Goal: Task Accomplishment & Management: Complete application form

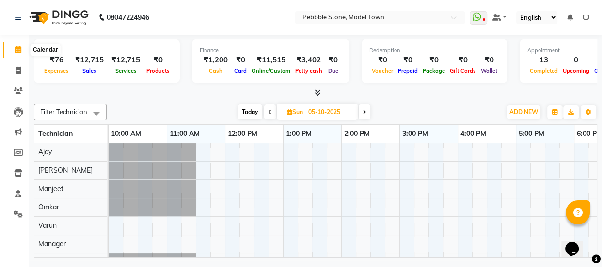
click at [19, 53] on icon at bounding box center [18, 49] width 6 height 7
click at [17, 71] on icon at bounding box center [17, 70] width 5 height 7
select select "service"
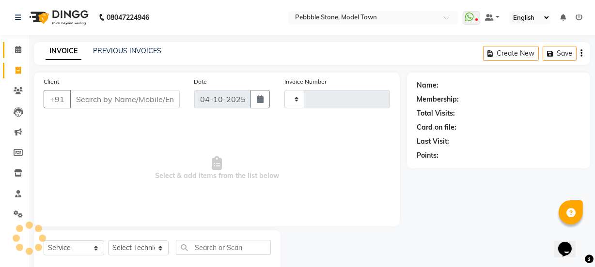
type input "0338"
select select "8684"
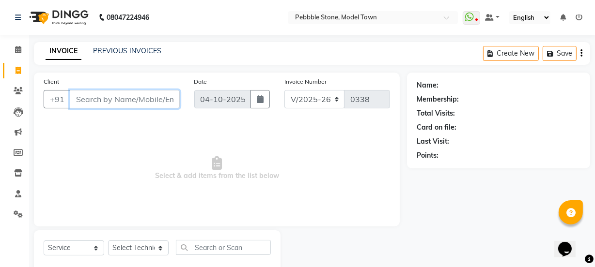
click at [76, 102] on input "Client" at bounding box center [125, 99] width 110 height 18
click at [75, 102] on input "895098089" at bounding box center [100, 99] width 61 height 18
type input "895098089"
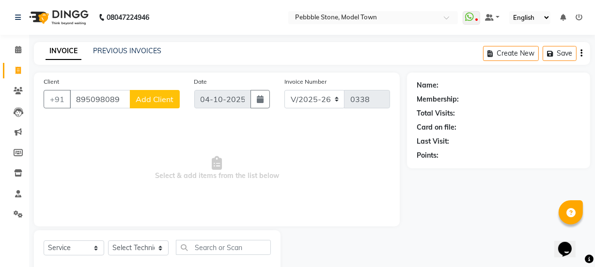
click at [156, 100] on span "Add Client" at bounding box center [155, 99] width 38 height 10
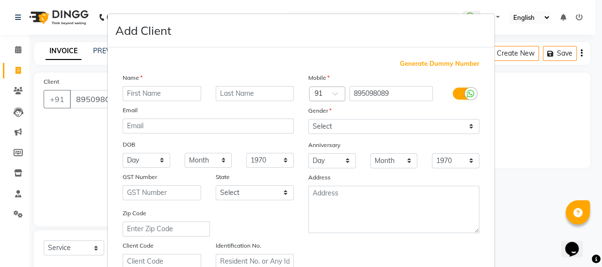
click at [144, 93] on input "text" at bounding box center [162, 93] width 78 height 15
type input "surbhi"
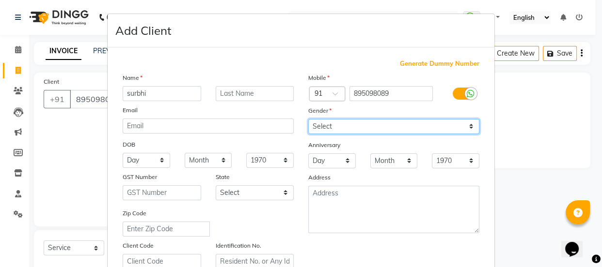
click at [334, 127] on select "Select [DEMOGRAPHIC_DATA] [DEMOGRAPHIC_DATA] Other Prefer Not To Say" at bounding box center [393, 126] width 171 height 15
click at [334, 126] on select "Select [DEMOGRAPHIC_DATA] [DEMOGRAPHIC_DATA] Other Prefer Not To Say" at bounding box center [393, 126] width 171 height 15
select select "[DEMOGRAPHIC_DATA]"
click at [308, 119] on select "Select [DEMOGRAPHIC_DATA] [DEMOGRAPHIC_DATA] Other Prefer Not To Say" at bounding box center [393, 126] width 171 height 15
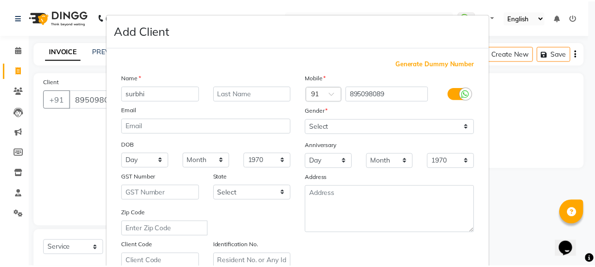
scroll to position [183, 0]
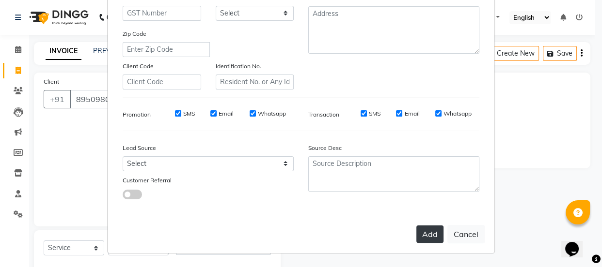
click at [422, 232] on button "Add" at bounding box center [429, 234] width 27 height 17
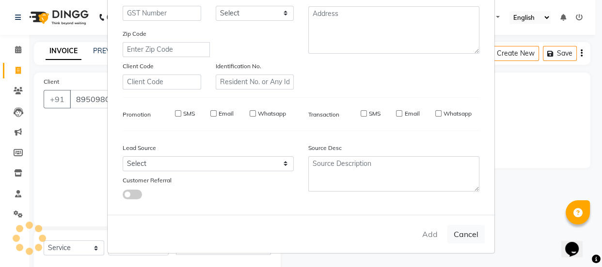
type input "89*****89"
select select
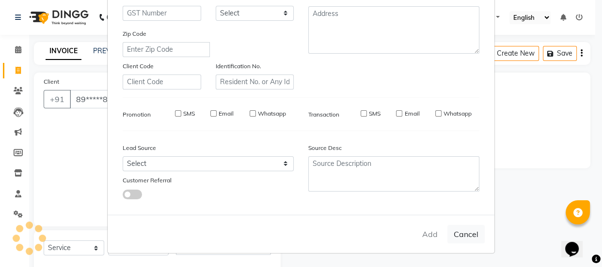
select select
checkbox input "false"
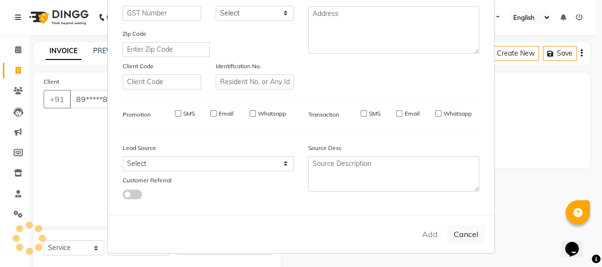
checkbox input "false"
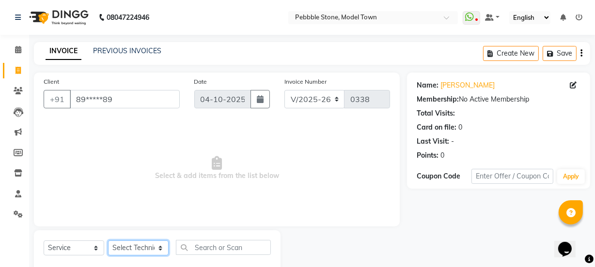
click at [132, 248] on select "Select Technician Ajay amit [PERSON_NAME] Manager [PERSON_NAME]" at bounding box center [138, 248] width 61 height 15
select select "90515"
click at [108, 241] on select "Select Technician Ajay amit [PERSON_NAME] Manager [PERSON_NAME]" at bounding box center [138, 248] width 61 height 15
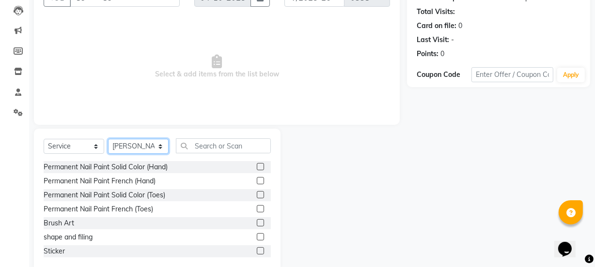
scroll to position [121, 0]
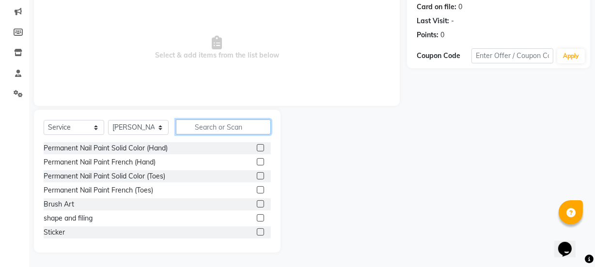
click at [218, 126] on input "text" at bounding box center [223, 127] width 95 height 15
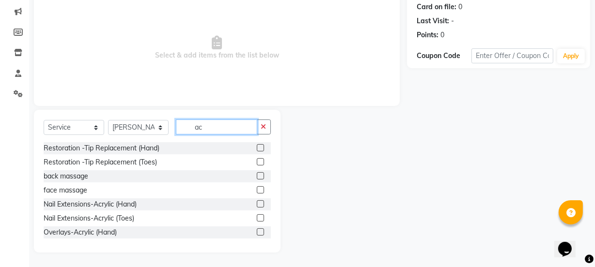
type input "ac"
click at [257, 204] on label at bounding box center [260, 204] width 7 height 7
click at [257, 204] on input "checkbox" at bounding box center [260, 204] width 6 height 6
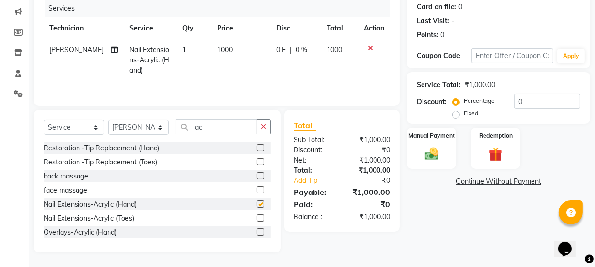
checkbox input "false"
click at [205, 127] on input "ac" at bounding box center [216, 127] width 81 height 15
type input "a"
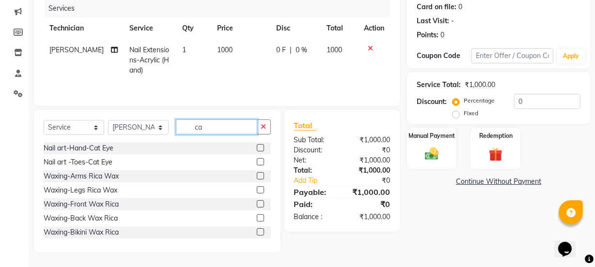
type input "ca"
click at [257, 148] on label at bounding box center [260, 147] width 7 height 7
click at [257, 148] on input "checkbox" at bounding box center [260, 148] width 6 height 6
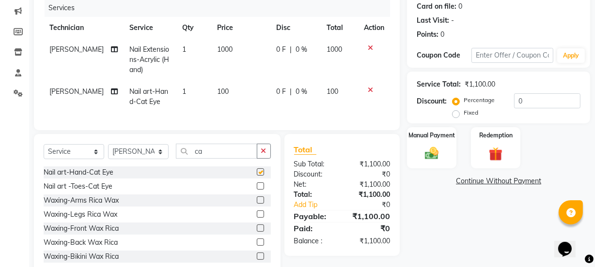
checkbox input "false"
click at [181, 92] on td "1" at bounding box center [193, 97] width 35 height 32
select select "90515"
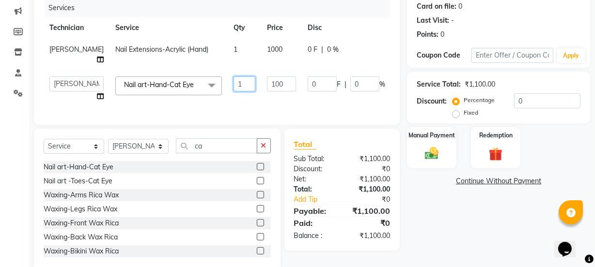
click at [233, 77] on input "1" at bounding box center [244, 84] width 22 height 15
type input "10"
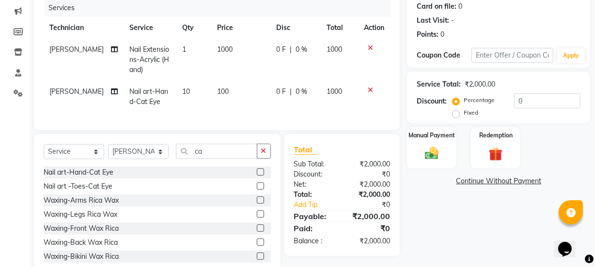
click at [221, 86] on tr "amit Nail art-Hand-Cat Eye 10 100 0 F | 0 % 1000" at bounding box center [217, 97] width 346 height 32
click at [295, 48] on span "0 %" at bounding box center [301, 50] width 12 height 10
select select "90515"
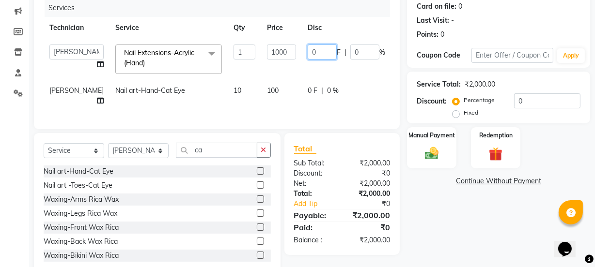
click at [308, 52] on input "0" at bounding box center [322, 52] width 29 height 15
click at [311, 52] on input "100" at bounding box center [322, 52] width 29 height 15
type input "150"
click at [308, 93] on div "0 F | 0 %" at bounding box center [346, 91] width 77 height 10
select select "90515"
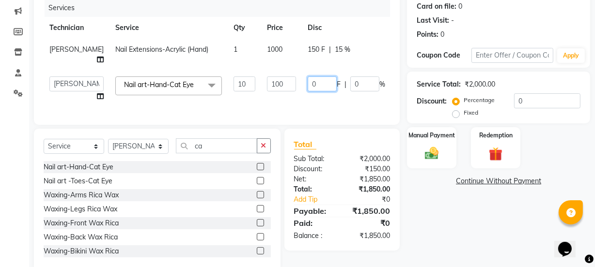
click at [308, 77] on input "0" at bounding box center [322, 84] width 29 height 15
type input "150"
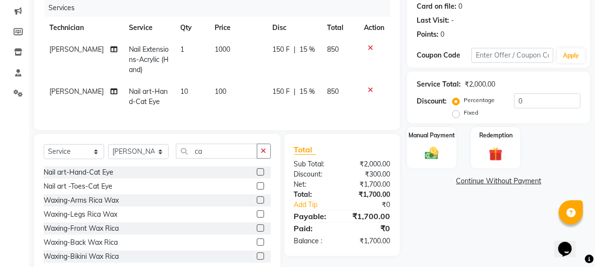
click at [281, 92] on td "150 F | 15 %" at bounding box center [293, 97] width 55 height 32
select select "90515"
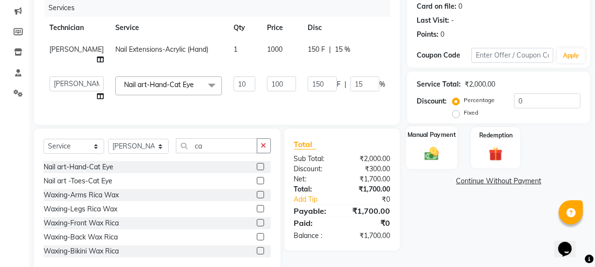
click at [425, 141] on div "Manual Payment" at bounding box center [431, 147] width 51 height 43
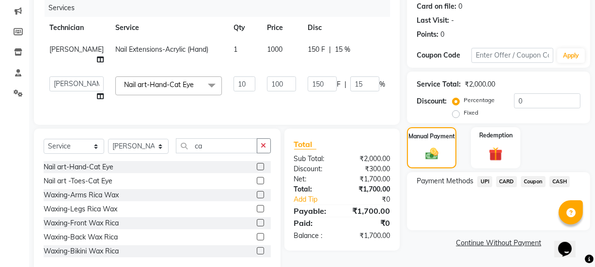
click at [483, 182] on span "UPI" at bounding box center [484, 181] width 15 height 11
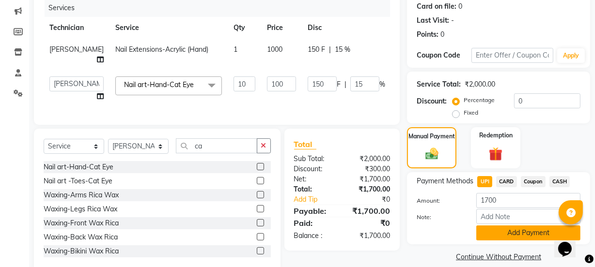
drag, startPoint x: 505, startPoint y: 245, endPoint x: 519, endPoint y: 231, distance: 18.8
click at [519, 231] on div "Name: [PERSON_NAME] Membership: No Active Membership Total Visits: Card on file…" at bounding box center [502, 112] width 190 height 320
click at [519, 231] on button "Add Payment" at bounding box center [528, 233] width 104 height 15
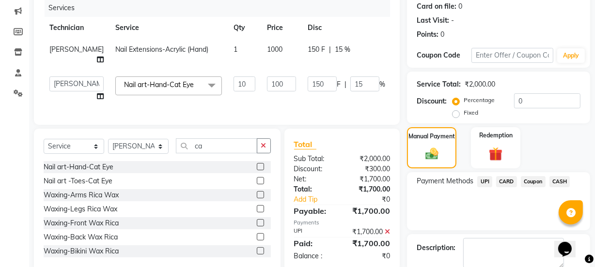
click at [594, 236] on div "Name: [PERSON_NAME] Membership: No Active Membership Total Visits: Card on file…" at bounding box center [502, 129] width 190 height 354
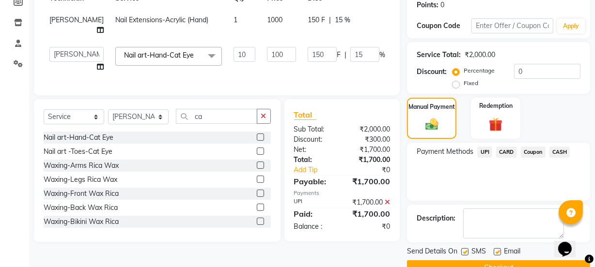
scroll to position [173, 0]
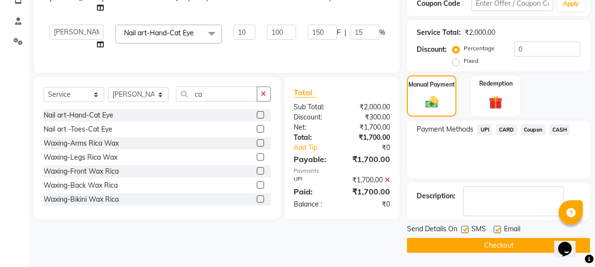
click at [534, 241] on button "Checkout" at bounding box center [498, 245] width 183 height 15
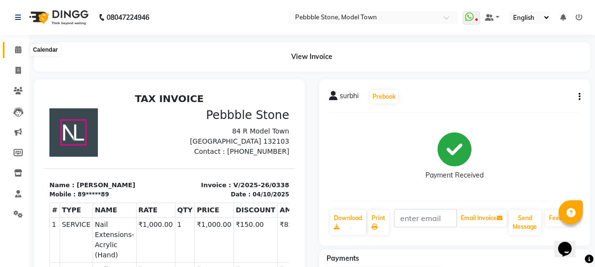
click at [15, 51] on icon at bounding box center [18, 49] width 6 height 7
